Goal: Navigation & Orientation: Find specific page/section

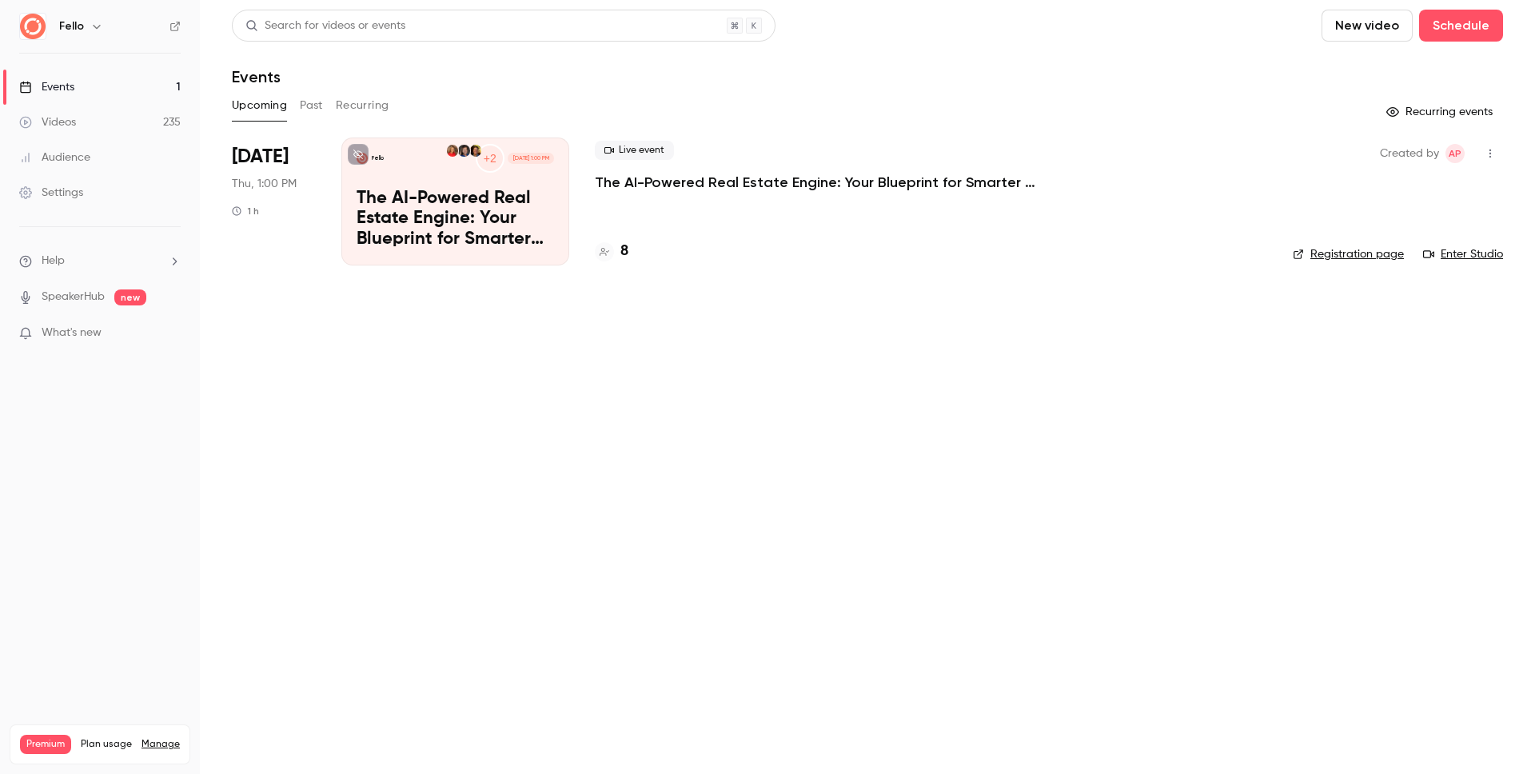
click at [452, 191] on p "The AI-Powered Real Estate Engine: Your Blueprint for Smarter Conversions" at bounding box center [454, 220] width 197 height 62
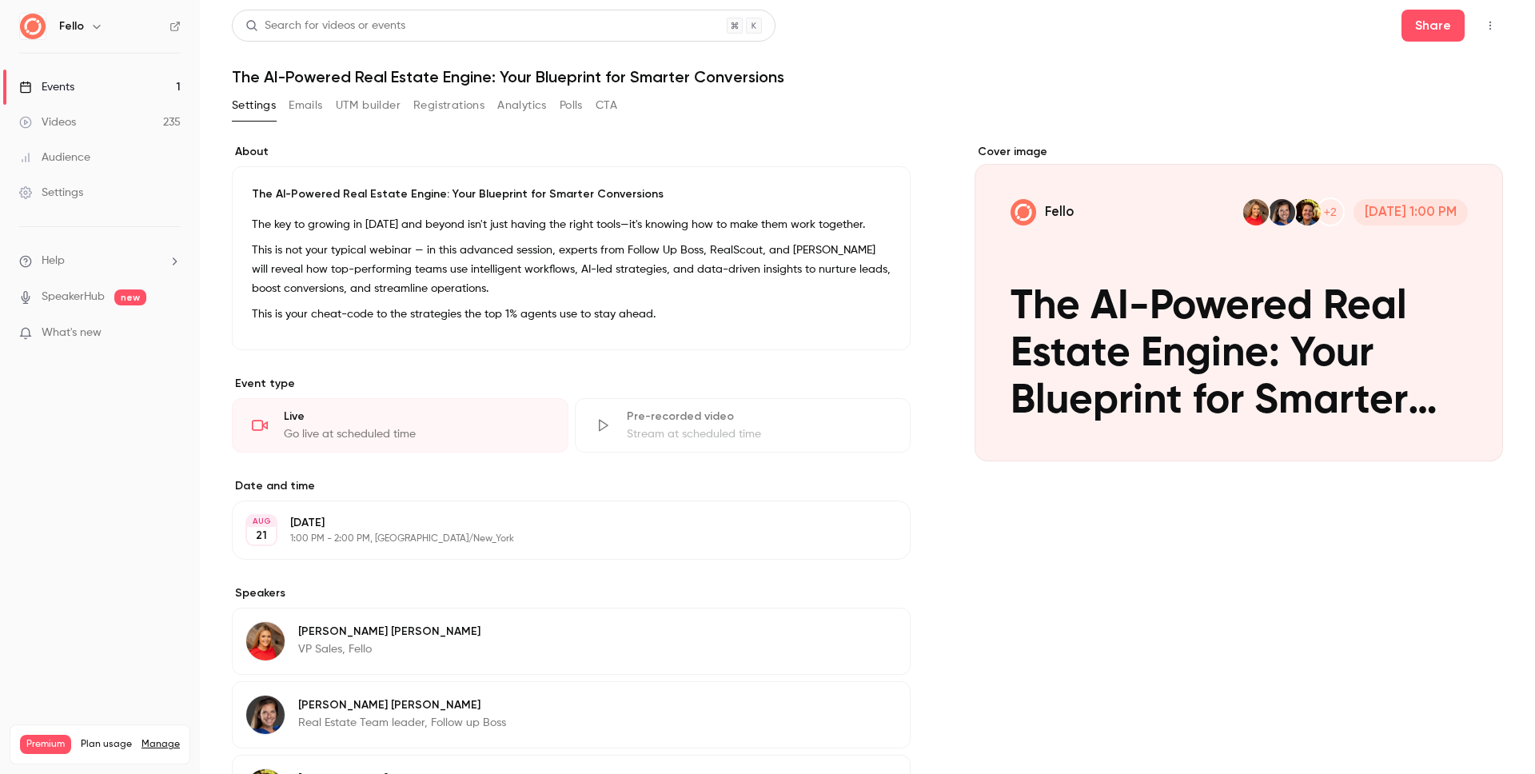
click at [74, 89] on div "Events" at bounding box center [46, 87] width 55 height 16
